Goal: Find specific page/section: Find specific page/section

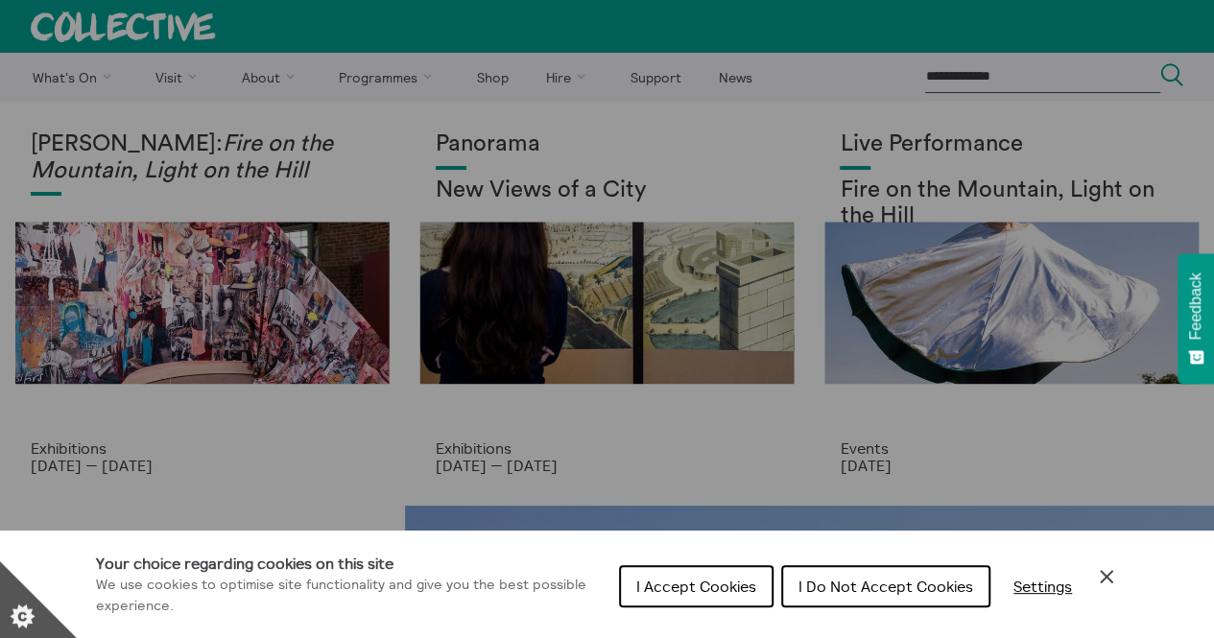
click at [688, 587] on span "I Accept Cookies" at bounding box center [696, 586] width 120 height 19
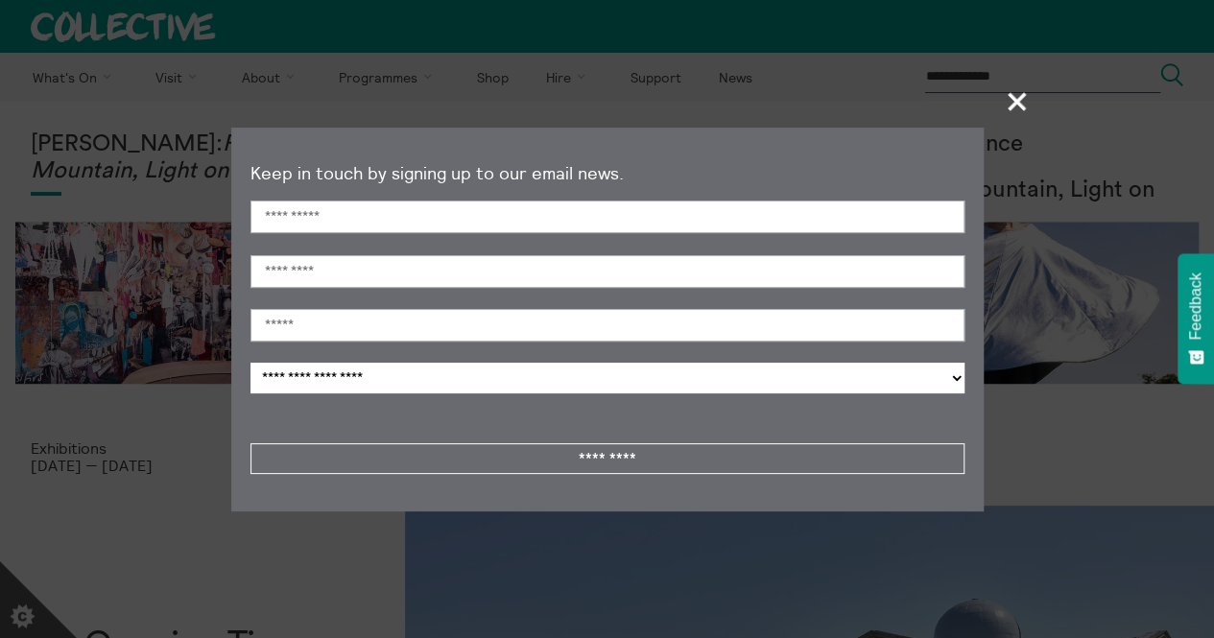
click at [1021, 99] on span "+" at bounding box center [1018, 101] width 57 height 57
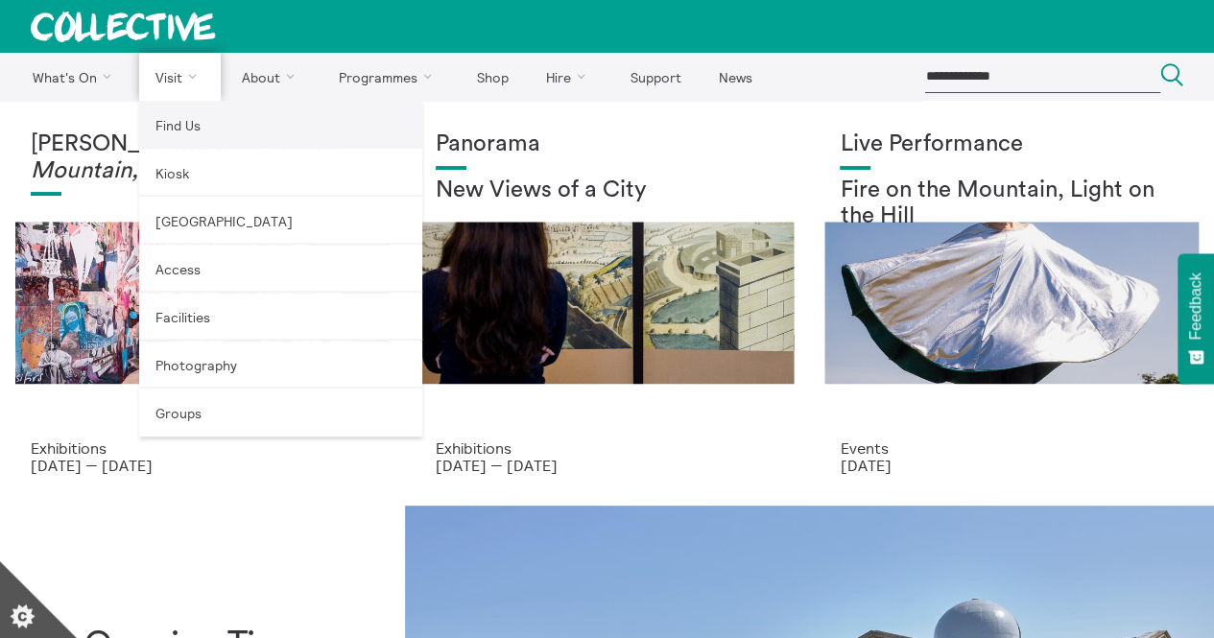
click at [167, 129] on link "Find Us" at bounding box center [280, 125] width 283 height 48
